Goal: Task Accomplishment & Management: Manage account settings

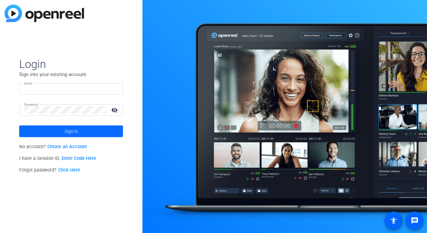
type input "[PERSON_NAME][EMAIL_ADDRESS][PERSON_NAME][DOMAIN_NAME]"
click at [78, 128] on span "Sign in" at bounding box center [71, 131] width 13 height 16
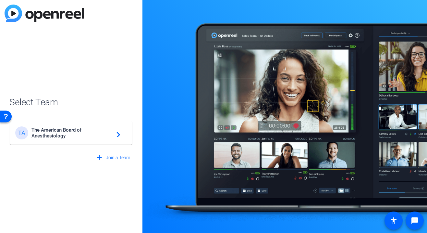
click at [78, 128] on span "The American Board of Anesthesiology" at bounding box center [71, 133] width 81 height 12
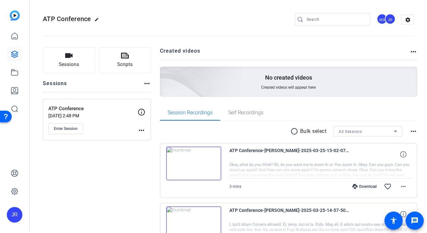
click at [147, 81] on mat-icon "more_horiz" at bounding box center [147, 83] width 8 height 8
click at [147, 81] on div at bounding box center [213, 116] width 427 height 233
click at [14, 70] on icon at bounding box center [15, 72] width 8 height 8
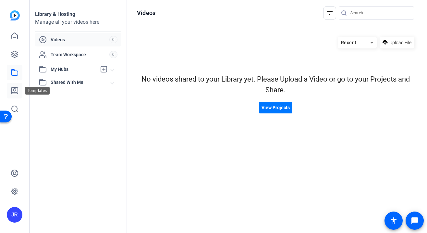
click at [14, 95] on link at bounding box center [15, 91] width 16 height 16
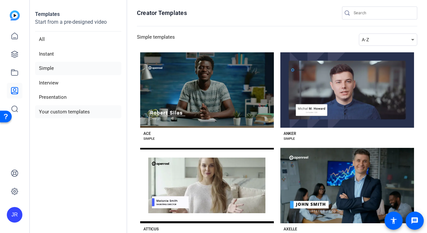
click at [64, 109] on li "Your custom templates" at bounding box center [78, 111] width 86 height 13
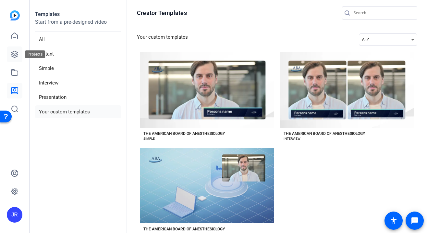
click at [19, 53] on link at bounding box center [15, 54] width 16 height 16
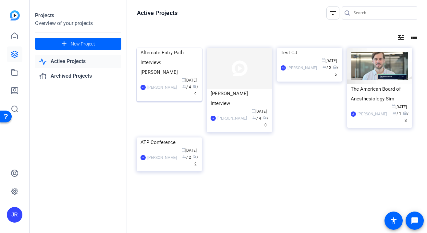
click at [171, 77] on div "Alternate Entry Path Interview: [PERSON_NAME]" at bounding box center [169, 62] width 58 height 29
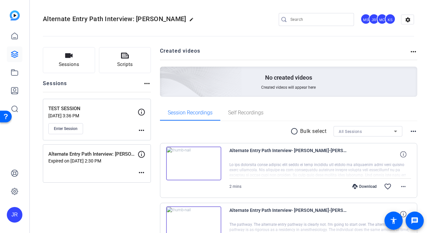
click at [194, 164] on img at bounding box center [193, 163] width 55 height 34
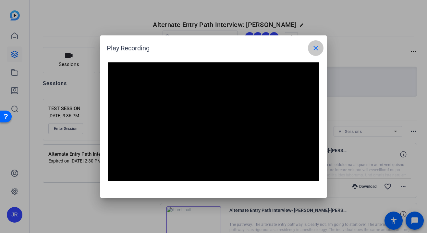
click at [312, 46] on mat-icon "close" at bounding box center [316, 48] width 8 height 8
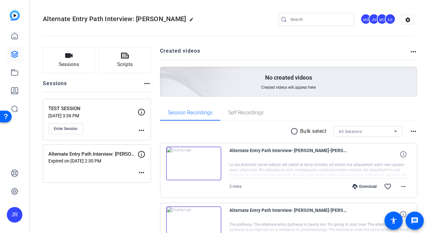
click at [189, 18] on mat-icon "edit" at bounding box center [193, 21] width 8 height 8
drag, startPoint x: 83, startPoint y: 20, endPoint x: 101, endPoint y: 21, distance: 17.6
click at [123, 25] on div "Alternate Entry Path Interview: [PERSON_NAME] check_circle clear MS JR MC KS se…" at bounding box center [228, 19] width 371 height 49
click at [82, 20] on input "Alternate Entry Path Interview: [PERSON_NAME]" at bounding box center [69, 20] width 42 height 8
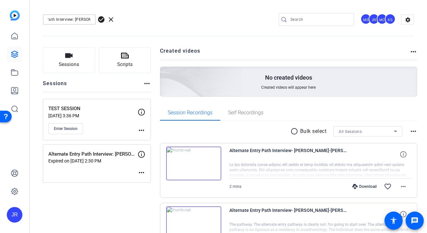
drag, startPoint x: 75, startPoint y: 20, endPoint x: 114, endPoint y: 22, distance: 39.3
click at [114, 22] on div "Alternate Entry Path Interview: [PERSON_NAME] check_circle clear" at bounding box center [87, 19] width 88 height 10
type input "Alternate Entry Path Interview"
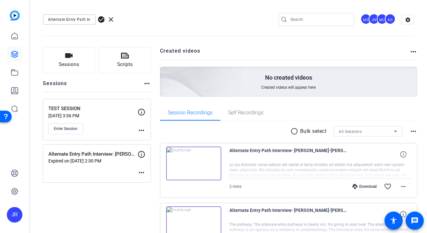
click at [99, 18] on span "check_circle" at bounding box center [101, 20] width 8 height 8
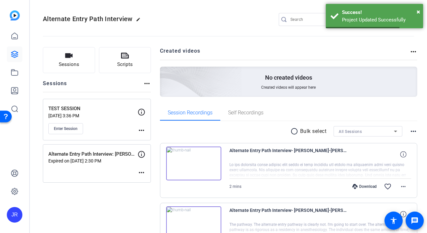
click at [137, 19] on mat-icon "edit" at bounding box center [140, 21] width 8 height 8
click at [89, 20] on input "Alternate Entry Path Interview" at bounding box center [69, 20] width 42 height 8
drag, startPoint x: 86, startPoint y: 20, endPoint x: 124, endPoint y: 20, distance: 37.3
click at [124, 20] on div "Alternate Entry Path Interview check_circle clear" at bounding box center [87, 19] width 88 height 10
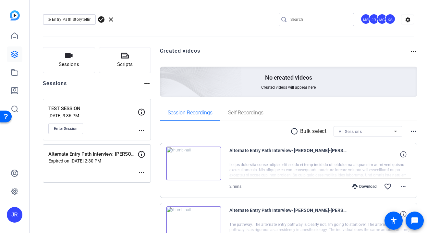
scroll to position [0, 17]
type input "Alternate Entry Path Storytelling"
click at [101, 20] on span "check_circle" at bounding box center [101, 20] width 8 height 8
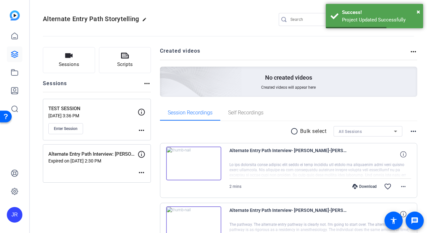
click at [147, 86] on mat-icon "more_horiz" at bounding box center [147, 83] width 8 height 8
click at [123, 84] on div at bounding box center [213, 116] width 427 height 233
click at [142, 131] on mat-icon "more_horiz" at bounding box center [142, 130] width 8 height 8
click at [142, 131] on div at bounding box center [213, 116] width 427 height 233
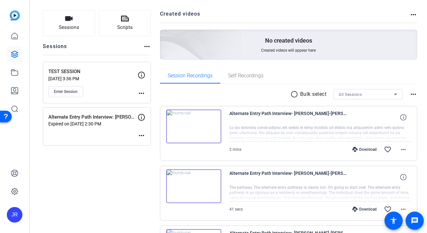
scroll to position [39, 0]
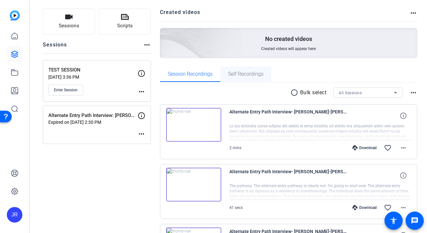
click at [249, 75] on span "Self Recordings" at bounding box center [245, 73] width 35 height 5
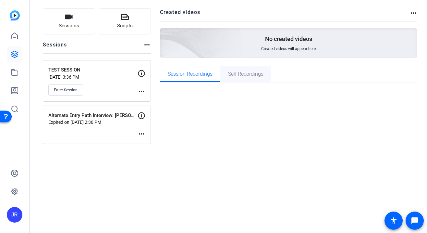
scroll to position [0, 0]
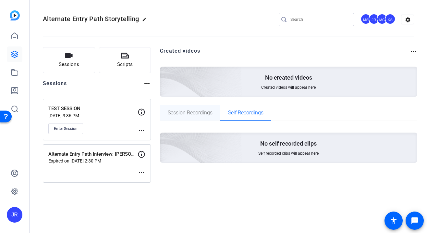
click at [181, 111] on span "Session Recordings" at bounding box center [190, 112] width 45 height 5
